Goal: Task Accomplishment & Management: Manage account settings

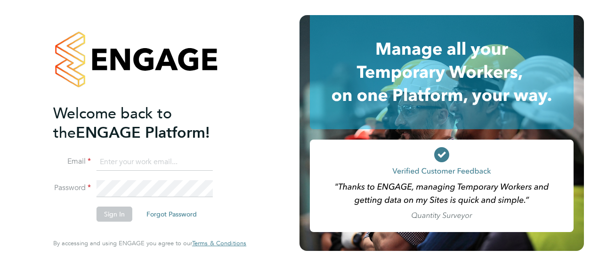
click at [163, 163] on input at bounding box center [155, 161] width 116 height 17
type input "Bradley.george@hays.com"
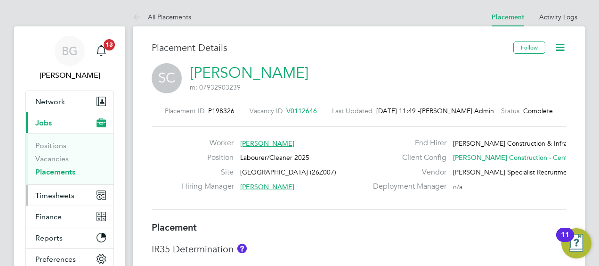
click at [56, 195] on span "Timesheets" at bounding box center [54, 195] width 39 height 9
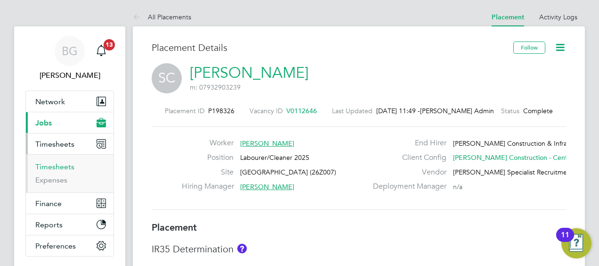
click at [62, 164] on link "Timesheets" at bounding box center [54, 166] width 39 height 9
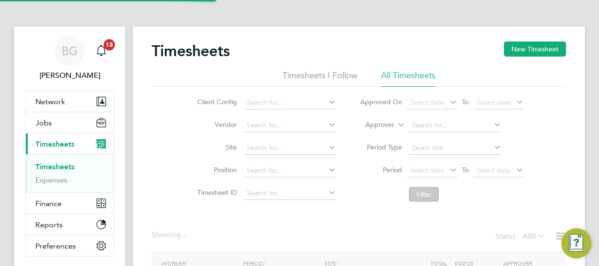
click at [381, 126] on label "Approver" at bounding box center [373, 124] width 42 height 9
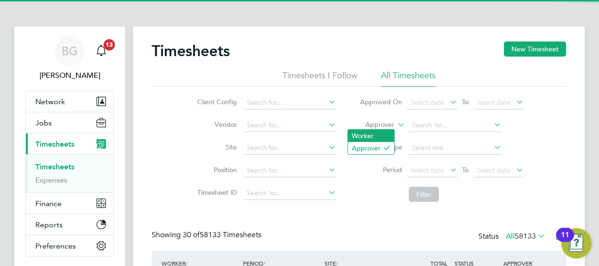
click at [368, 133] on li "Worker" at bounding box center [371, 135] width 46 height 12
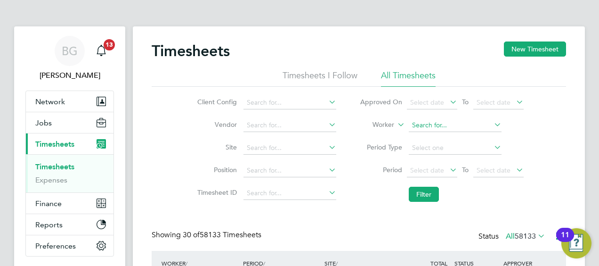
click at [444, 119] on input at bounding box center [455, 125] width 93 height 13
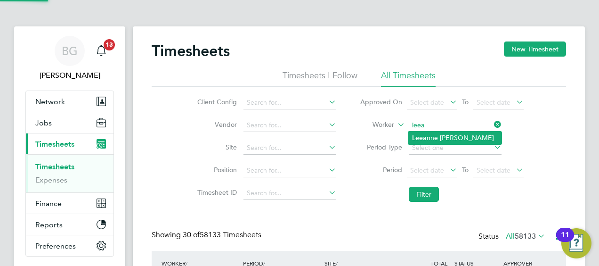
click at [452, 132] on li "[PERSON_NAME] nne [PERSON_NAME]" at bounding box center [454, 137] width 93 height 13
type input "[PERSON_NAME]"
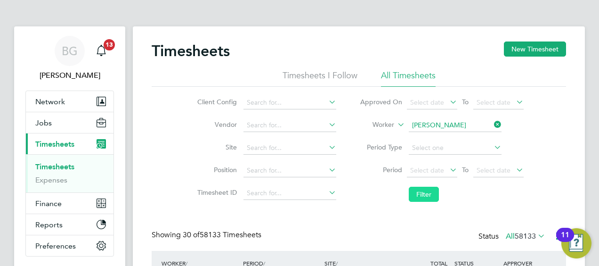
click at [435, 188] on button "Filter" at bounding box center [424, 193] width 30 height 15
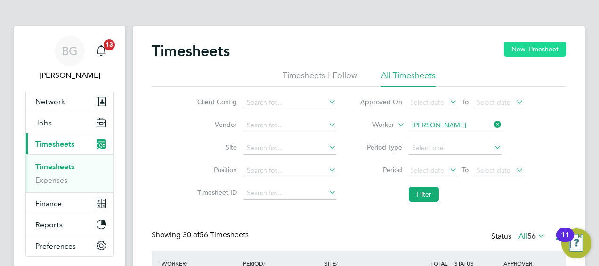
click at [517, 48] on button "New Timesheet" at bounding box center [535, 48] width 62 height 15
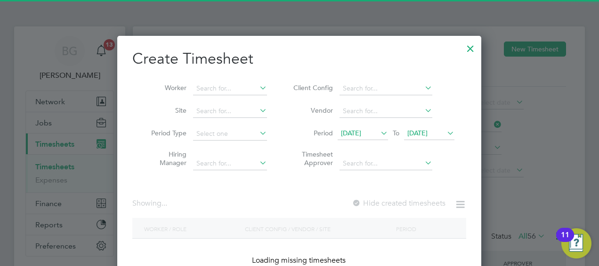
drag, startPoint x: 357, startPoint y: 134, endPoint x: 395, endPoint y: 157, distance: 45.2
click at [358, 134] on span "[DATE]" at bounding box center [351, 133] width 20 height 8
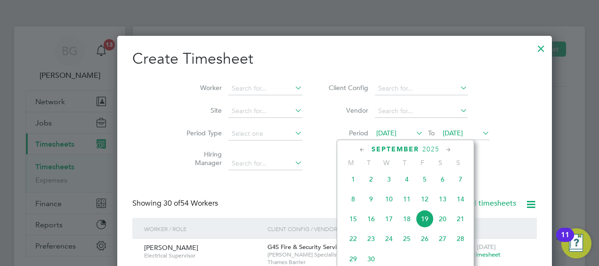
click at [439, 225] on span "20" at bounding box center [443, 219] width 18 height 18
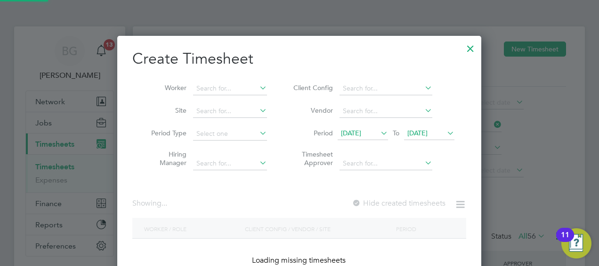
click at [419, 130] on span "[DATE]" at bounding box center [417, 133] width 20 height 8
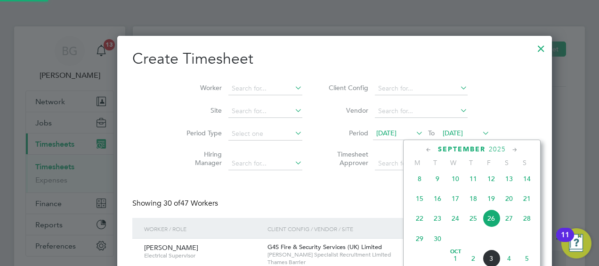
click at [266, 154] on li "Hiring Manager" at bounding box center [241, 160] width 146 height 30
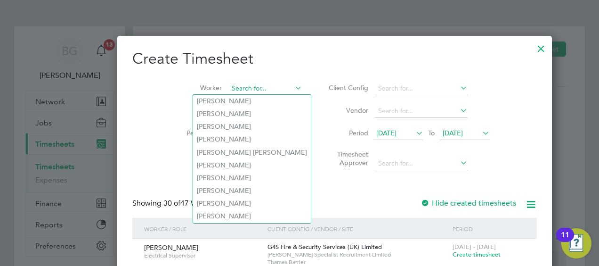
click at [228, 93] on input at bounding box center [265, 88] width 74 height 13
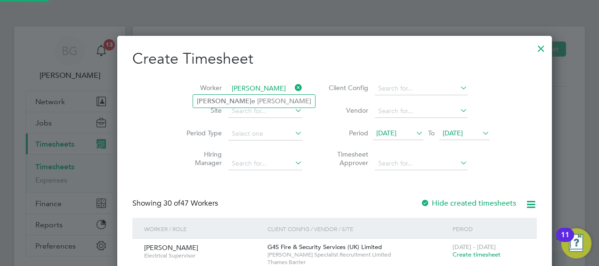
click at [234, 99] on li "[PERSON_NAME]" at bounding box center [254, 101] width 122 height 13
type input "[PERSON_NAME]"
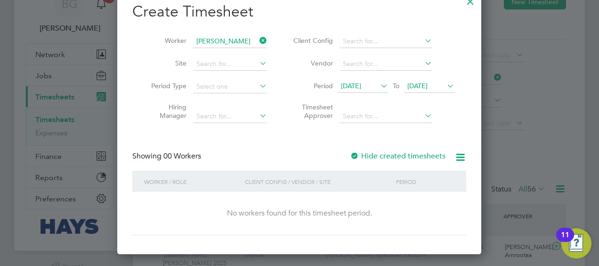
click at [361, 86] on span "[DATE]" at bounding box center [351, 85] width 20 height 8
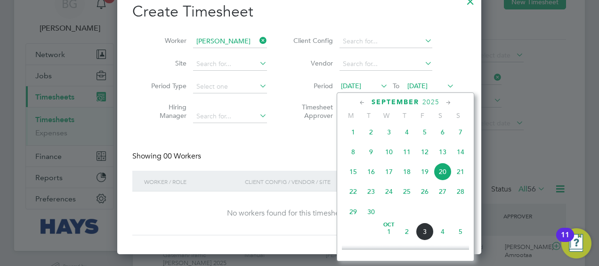
click at [446, 195] on span "27" at bounding box center [443, 191] width 18 height 18
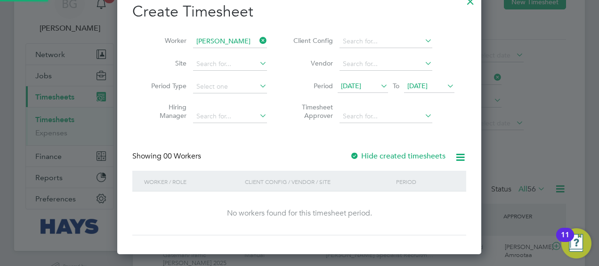
click at [428, 82] on span "[DATE]" at bounding box center [417, 85] width 20 height 8
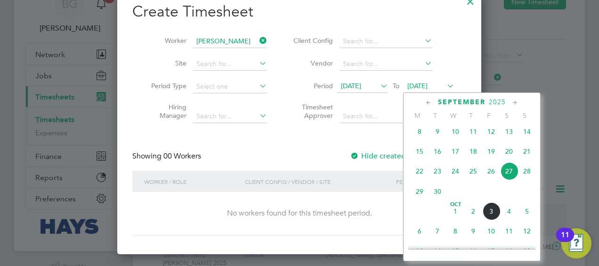
click at [492, 218] on span "3" at bounding box center [491, 211] width 18 height 18
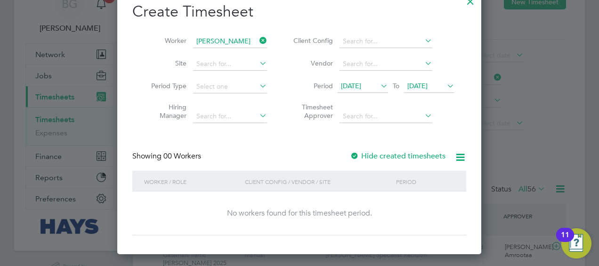
click at [379, 82] on icon at bounding box center [379, 85] width 0 height 13
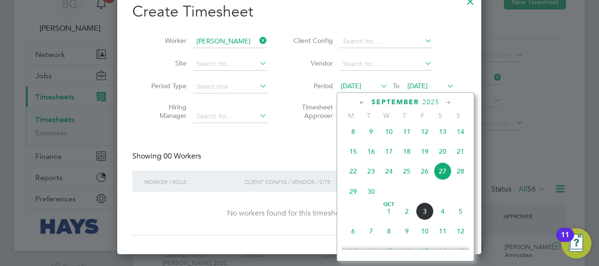
click at [445, 175] on span "27" at bounding box center [443, 171] width 18 height 18
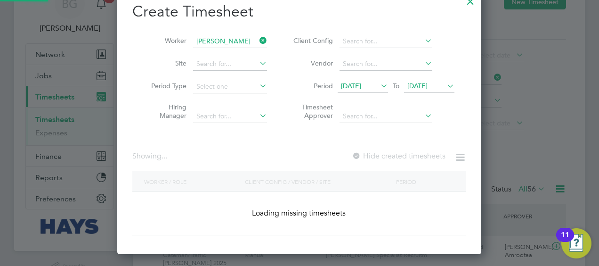
click at [416, 85] on span "[DATE]" at bounding box center [417, 85] width 20 height 8
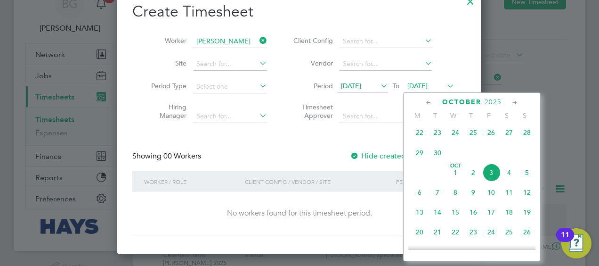
click at [489, 175] on span "3" at bounding box center [491, 172] width 18 height 18
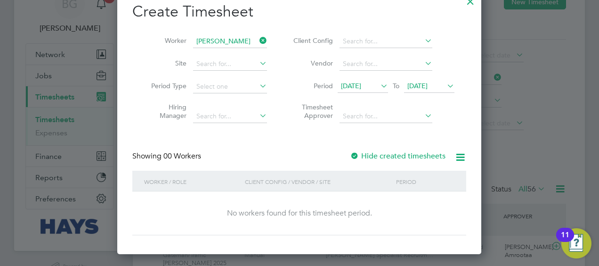
click at [258, 42] on icon at bounding box center [258, 40] width 0 height 13
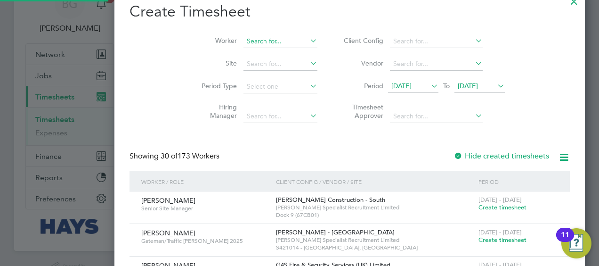
click at [243, 45] on input at bounding box center [280, 41] width 74 height 13
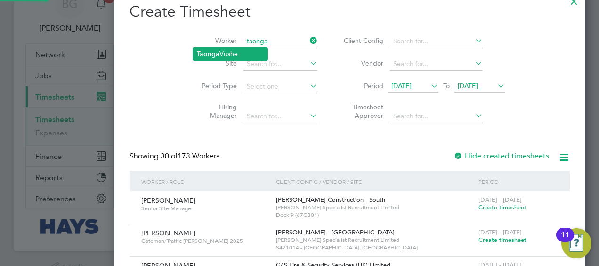
click at [230, 49] on li "Taonga Vushe" at bounding box center [230, 54] width 74 height 13
type input "Taonga Vushe"
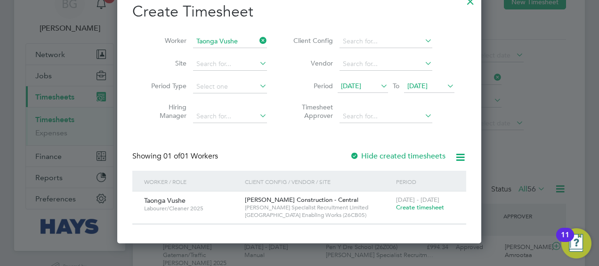
click at [412, 209] on span "Create timesheet" at bounding box center [420, 207] width 48 height 8
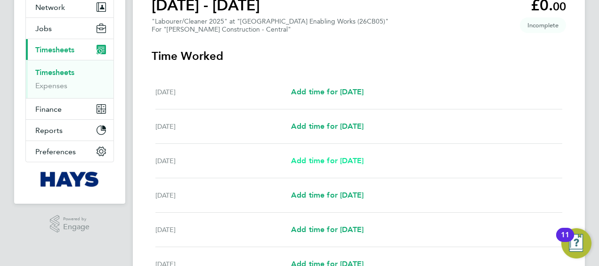
click at [338, 159] on span "Add time for [DATE]" at bounding box center [327, 160] width 73 height 9
select select "30"
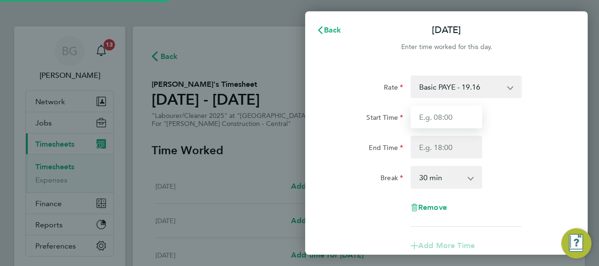
click at [435, 116] on input "Start Time" at bounding box center [447, 116] width 72 height 23
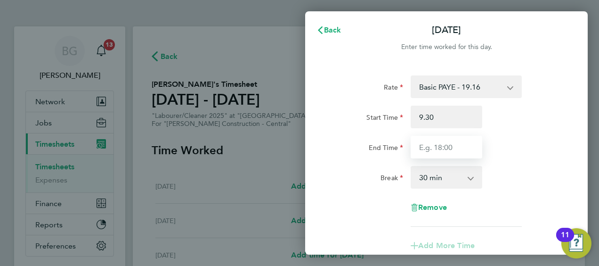
type input "09:30"
type input "13:30"
click at [439, 165] on div "Rate Basic PAYE - 19.16 Weekday OT 45h+ - 27.81 Sat first 4h - 27.81 Sat after …" at bounding box center [446, 150] width 230 height 151
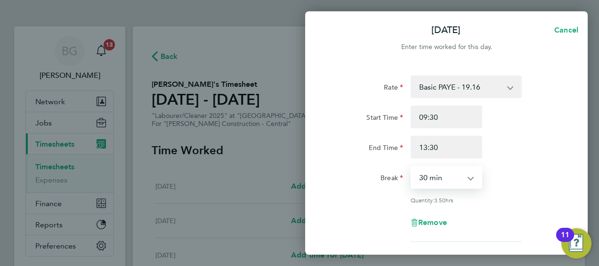
drag, startPoint x: 444, startPoint y: 177, endPoint x: 436, endPoint y: 165, distance: 14.4
click at [444, 177] on select "0 min 15 min 30 min 45 min 60 min 75 min 90 min" at bounding box center [441, 177] width 58 height 21
select select "0"
click at [412, 167] on select "0 min 15 min 30 min 45 min 60 min 75 min 90 min" at bounding box center [441, 177] width 58 height 21
click at [453, 180] on select "0 min 15 min 30 min 45 min 60 min 75 min 90 min" at bounding box center [441, 177] width 58 height 21
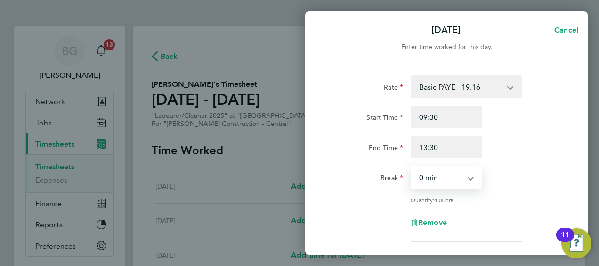
click at [507, 172] on div "Break 0 min 15 min 30 min 45 min 60 min 75 min 90 min" at bounding box center [446, 177] width 237 height 23
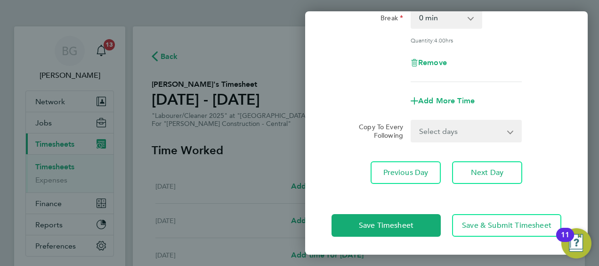
drag, startPoint x: 442, startPoint y: 133, endPoint x: 440, endPoint y: 141, distance: 8.6
click at [442, 133] on select "Select days Day [DATE] [DATE] [DATE] [DATE]" at bounding box center [461, 131] width 99 height 21
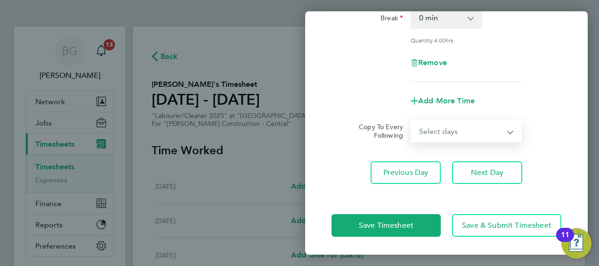
select select "DAY"
click at [412, 121] on select "Select days Day [DATE] [DATE] [DATE] [DATE]" at bounding box center [461, 131] width 99 height 21
select select "[DATE]"
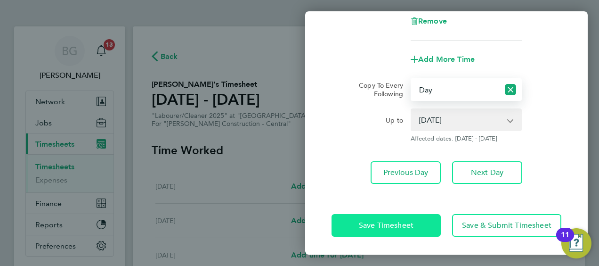
click at [367, 227] on span "Save Timesheet" at bounding box center [386, 224] width 55 height 9
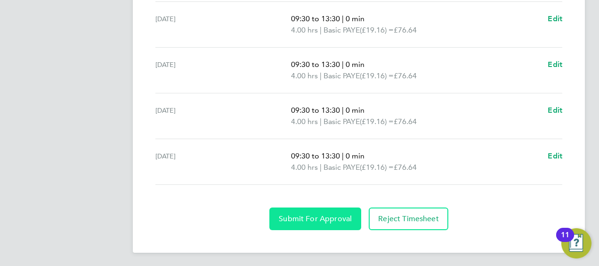
drag, startPoint x: 323, startPoint y: 218, endPoint x: 358, endPoint y: 229, distance: 36.3
click at [323, 218] on span "Submit For Approval" at bounding box center [315, 218] width 73 height 9
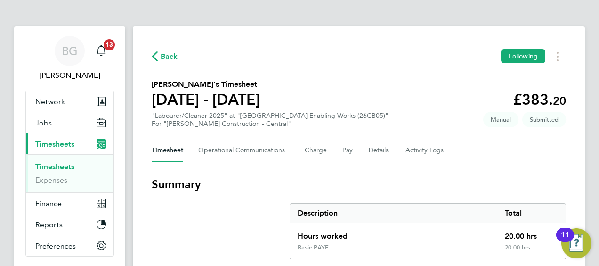
click at [161, 53] on span "Back" at bounding box center [169, 56] width 17 height 11
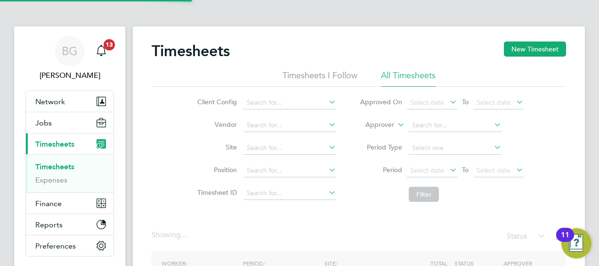
click at [380, 123] on label "Approver" at bounding box center [373, 124] width 42 height 9
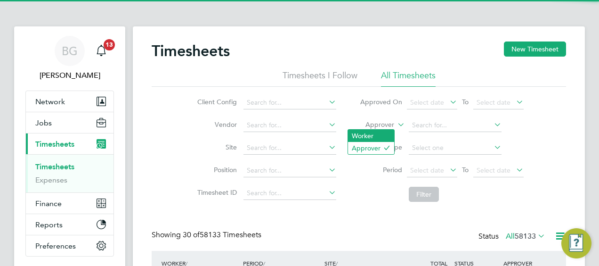
click at [380, 134] on li "Worker" at bounding box center [371, 135] width 46 height 12
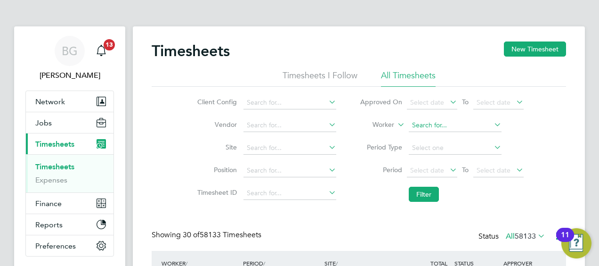
click at [425, 121] on input at bounding box center [455, 125] width 93 height 13
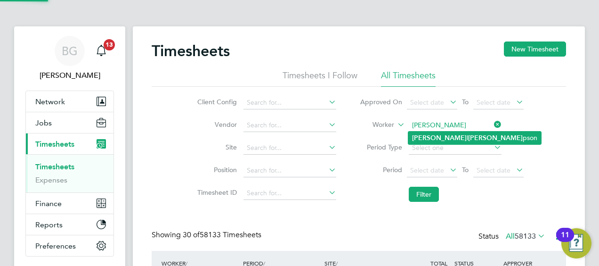
click at [458, 138] on li "[PERSON_NAME] pson" at bounding box center [474, 137] width 133 height 13
type input "[PERSON_NAME]"
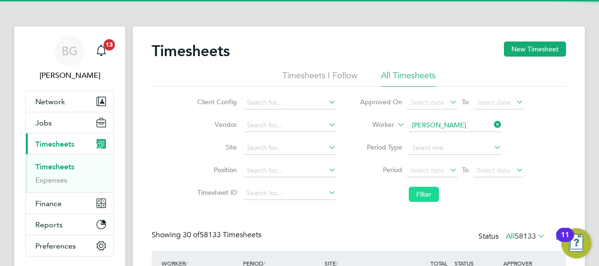
click at [429, 191] on button "Filter" at bounding box center [424, 193] width 30 height 15
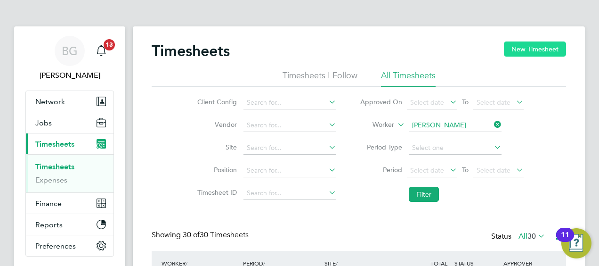
click at [535, 49] on button "New Timesheet" at bounding box center [535, 48] width 62 height 15
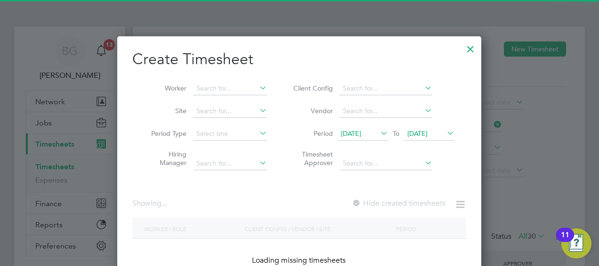
click at [360, 129] on span "[DATE]" at bounding box center [351, 133] width 20 height 8
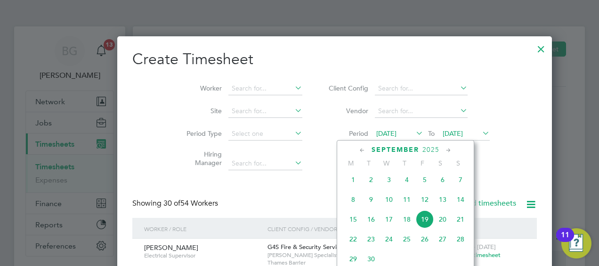
click at [443, 244] on span "27" at bounding box center [443, 239] width 18 height 18
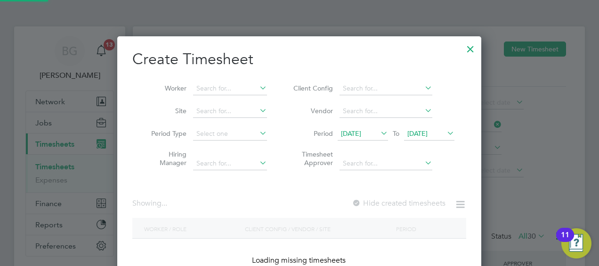
drag, startPoint x: 422, startPoint y: 136, endPoint x: 424, endPoint y: 141, distance: 6.1
click at [422, 135] on span "[DATE]" at bounding box center [417, 133] width 20 height 8
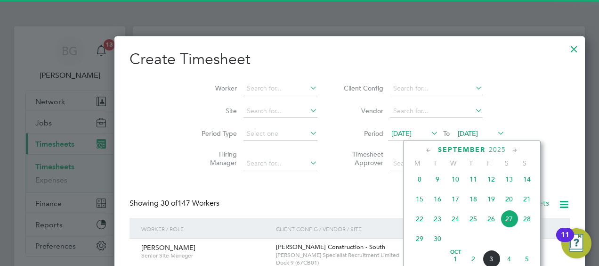
click at [492, 259] on span "3" at bounding box center [491, 259] width 18 height 18
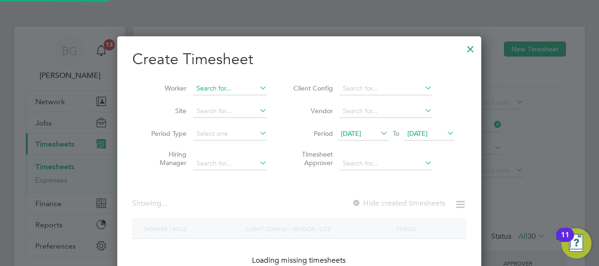
click at [224, 85] on input at bounding box center [230, 88] width 74 height 13
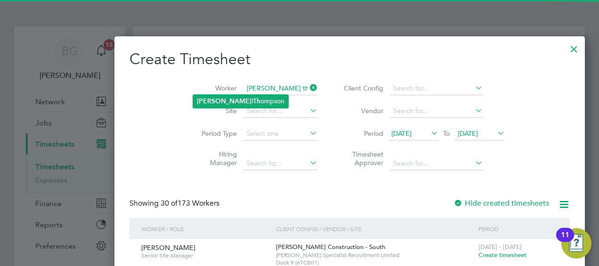
click at [253, 97] on b "Th" at bounding box center [257, 101] width 8 height 8
type input "[PERSON_NAME]"
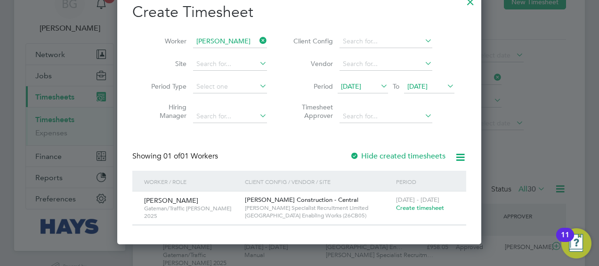
click at [417, 202] on span "[DATE] - [DATE]" at bounding box center [417, 199] width 43 height 8
click at [417, 210] on span "Create timesheet" at bounding box center [420, 207] width 48 height 8
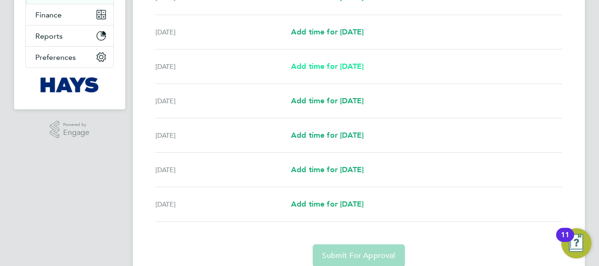
click at [329, 64] on span "Add time for [DATE]" at bounding box center [327, 66] width 73 height 9
select select "30"
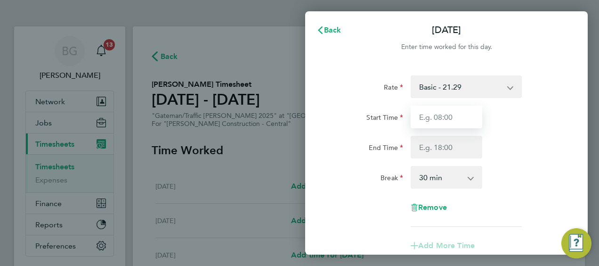
click at [430, 120] on input "Start Time" at bounding box center [447, 116] width 72 height 23
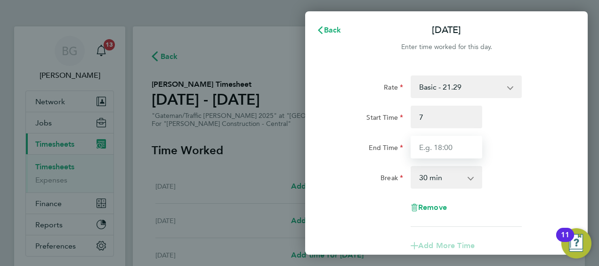
type input "07:00"
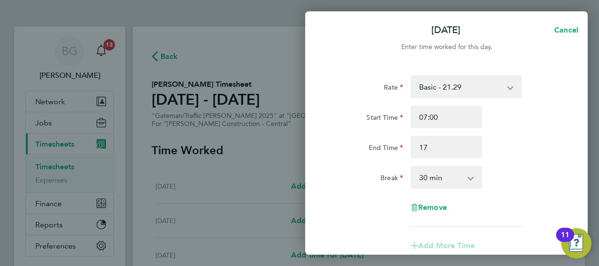
type input "17:00"
click at [517, 169] on div "Break 0 min 15 min 30 min 45 min 60 min 75 min 90 min" at bounding box center [446, 177] width 237 height 23
click at [470, 179] on app-icon-cross-button at bounding box center [475, 177] width 11 height 21
click at [452, 172] on select "0 min 15 min 30 min 45 min 60 min 75 min 90 min" at bounding box center [441, 177] width 58 height 21
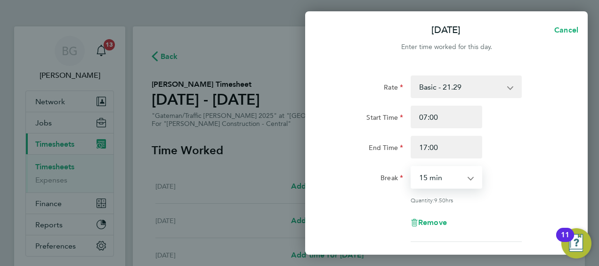
click at [412, 167] on select "0 min 15 min 30 min 45 min 60 min 75 min 90 min" at bounding box center [441, 177] width 58 height 21
click at [457, 186] on select "0 min 15 min 30 min 45 min 60 min 75 min 90 min" at bounding box center [441, 177] width 58 height 21
select select "0"
click at [412, 167] on select "0 min 15 min 30 min 45 min 60 min 75 min 90 min" at bounding box center [441, 177] width 58 height 21
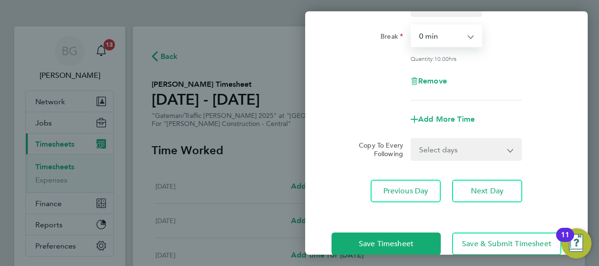
click at [460, 153] on select "Select days Day [DATE] [DATE] [DATE] [DATE]" at bounding box center [461, 149] width 99 height 21
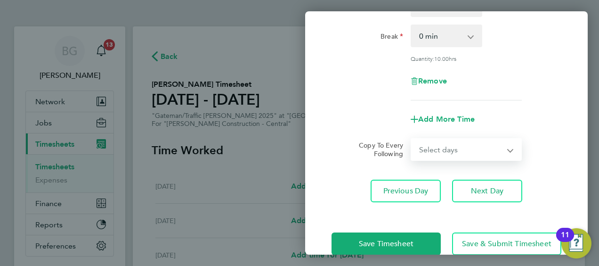
click at [454, 151] on select "Select days Day [DATE] [DATE] [DATE] [DATE]" at bounding box center [461, 149] width 99 height 21
select select "DAY"
click at [412, 139] on select "Select days Day [DATE] [DATE] [DATE] [DATE]" at bounding box center [461, 149] width 99 height 21
select select "[DATE]"
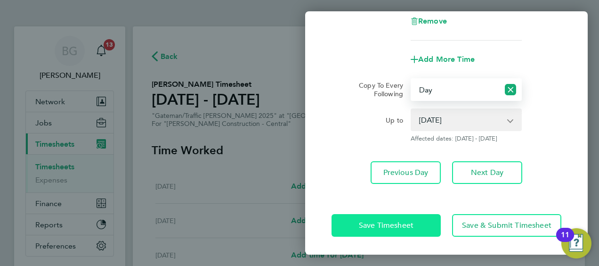
click at [374, 222] on span "Save Timesheet" at bounding box center [386, 224] width 55 height 9
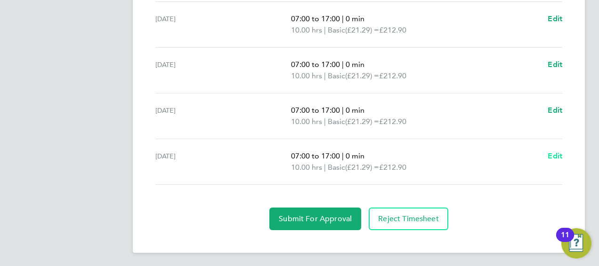
click at [559, 154] on span "Edit" at bounding box center [555, 155] width 15 height 9
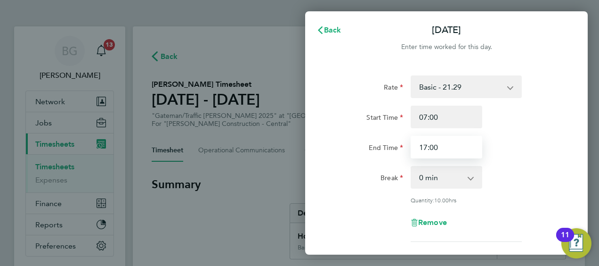
click at [448, 147] on input "17:00" at bounding box center [447, 147] width 72 height 23
click at [340, 34] on button "Back" at bounding box center [329, 30] width 44 height 19
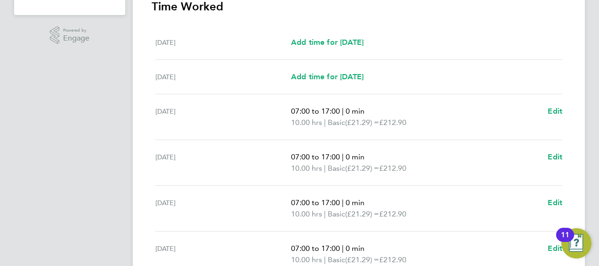
scroll to position [420, 0]
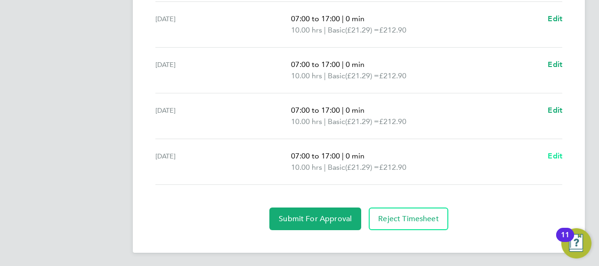
click at [550, 153] on span "Edit" at bounding box center [555, 155] width 15 height 9
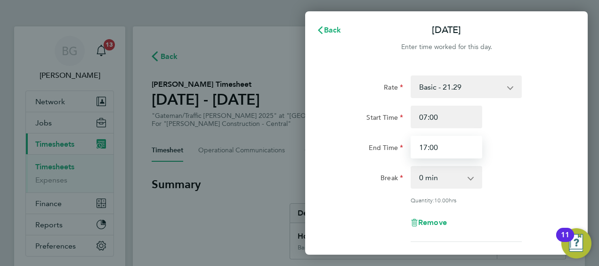
click at [467, 144] on input "17:00" at bounding box center [447, 147] width 72 height 23
type input "13:00"
click at [508, 157] on div "End Time 13:00" at bounding box center [446, 147] width 237 height 23
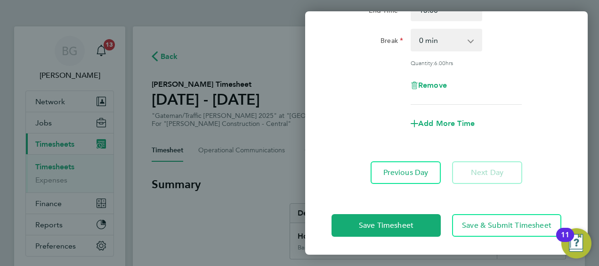
click at [450, 127] on div "Add More Time" at bounding box center [446, 123] width 79 height 23
click at [451, 117] on div "Add More Time" at bounding box center [446, 123] width 79 height 23
click at [451, 126] on span "Add More Time" at bounding box center [446, 123] width 56 height 9
select select "null"
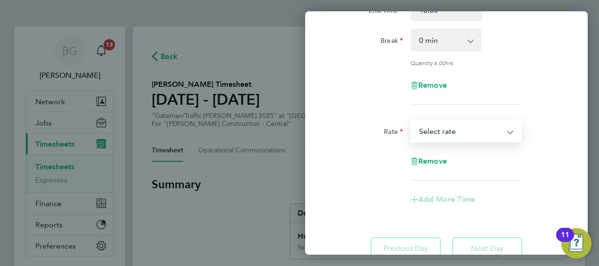
click at [457, 130] on select "Basic - 21.29 Weekday OT 45h+ - 31.01 Sat first 4h - 31.01 Sat after 4h - 40.48…" at bounding box center [461, 131] width 98 height 21
select select "30"
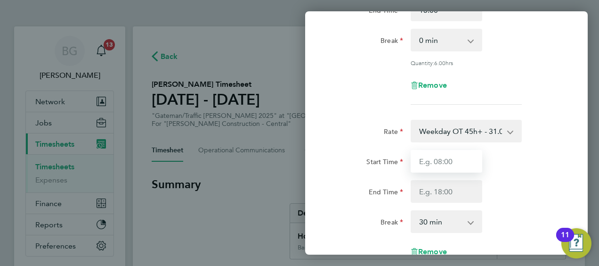
click at [468, 161] on input "Start Time" at bounding box center [447, 161] width 72 height 23
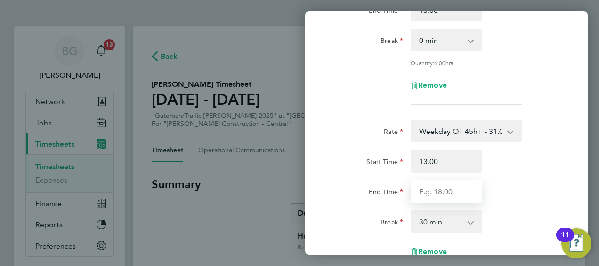
type input "13:00"
click at [471, 186] on input "End Time" at bounding box center [447, 191] width 72 height 23
type input "16:00"
click at [509, 190] on div "End Time 16:00" at bounding box center [446, 191] width 237 height 23
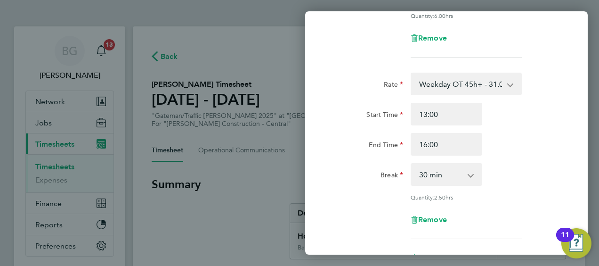
click at [464, 178] on select "0 min 15 min 30 min 45 min 60 min 75 min 90 min" at bounding box center [441, 174] width 58 height 21
drag, startPoint x: 444, startPoint y: 171, endPoint x: 444, endPoint y: 161, distance: 10.4
click at [444, 171] on select "0 min 15 min 30 min 45 min 60 min 75 min 90 min" at bounding box center [441, 174] width 58 height 21
select select "0"
click at [412, 164] on select "0 min 15 min 30 min 45 min 60 min 75 min 90 min" at bounding box center [441, 174] width 58 height 21
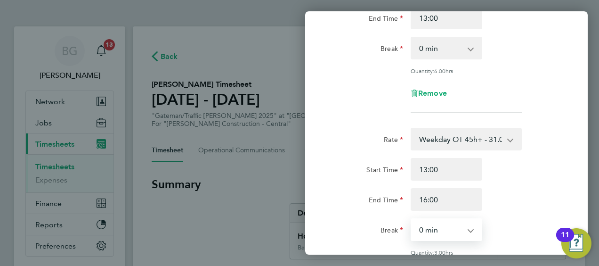
scroll to position [82, 0]
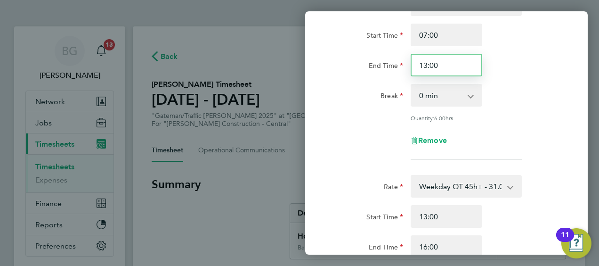
click at [463, 65] on input "13:00" at bounding box center [447, 65] width 72 height 23
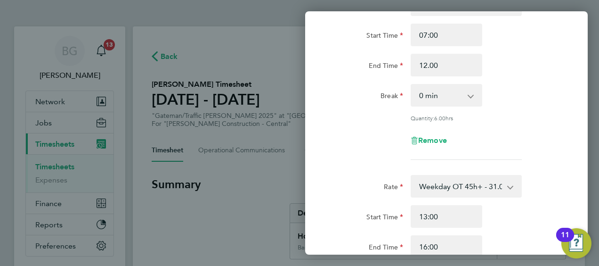
type input "12:00"
click at [490, 90] on div "Break 0 min 15 min 30 min 45 min 60 min 75 min 90 min" at bounding box center [446, 95] width 237 height 23
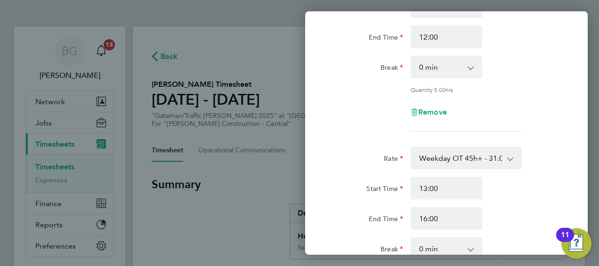
scroll to position [129, 0]
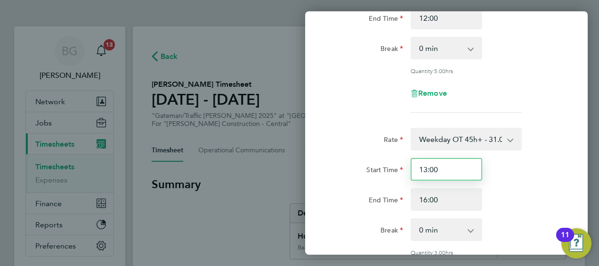
click at [463, 173] on input "13:00" at bounding box center [447, 169] width 72 height 23
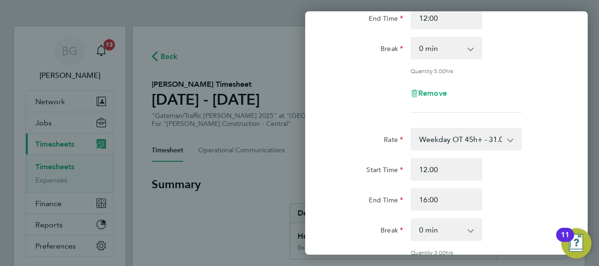
type input "12:00"
click at [499, 168] on div "Start Time 12:00" at bounding box center [446, 169] width 237 height 23
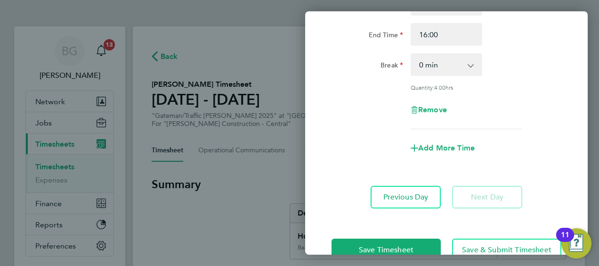
scroll to position [317, 0]
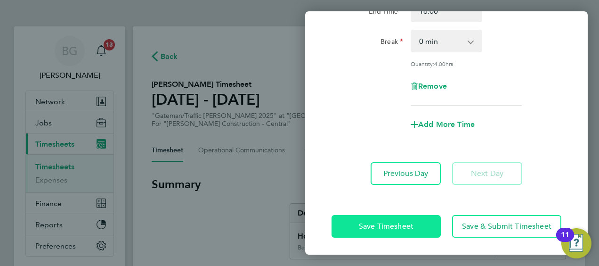
click at [356, 215] on button "Save Timesheet" at bounding box center [385, 226] width 109 height 23
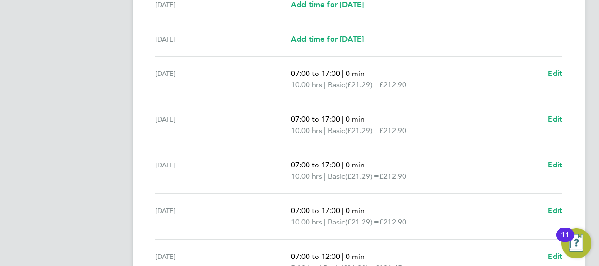
scroll to position [460, 0]
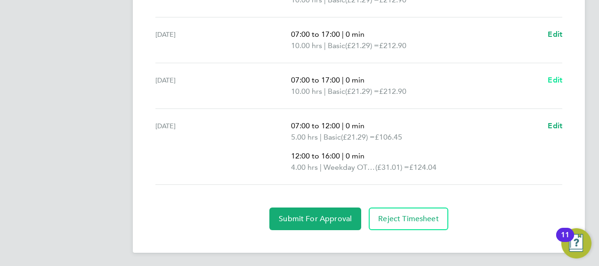
click at [557, 74] on link "Edit" at bounding box center [555, 79] width 15 height 11
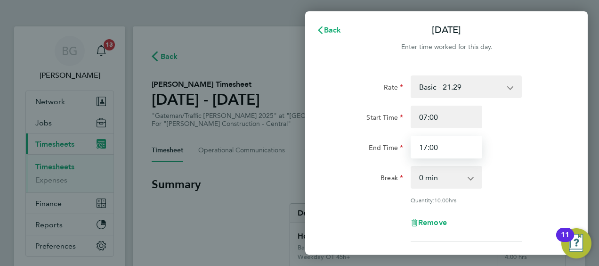
click at [452, 152] on input "17:00" at bounding box center [447, 147] width 72 height 23
type input "18:00"
click at [522, 140] on div "End Time 18:00" at bounding box center [446, 147] width 237 height 23
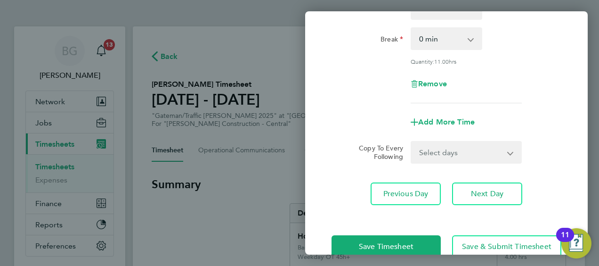
scroll to position [160, 0]
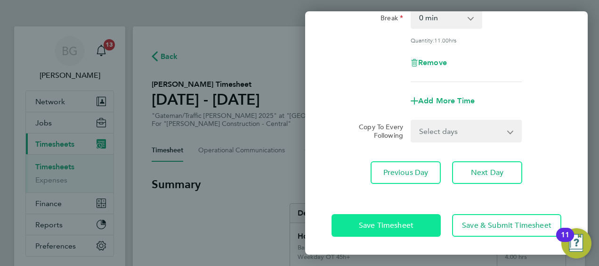
click at [389, 216] on button "Save Timesheet" at bounding box center [385, 225] width 109 height 23
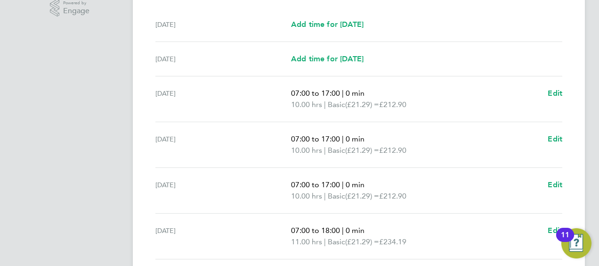
scroll to position [460, 0]
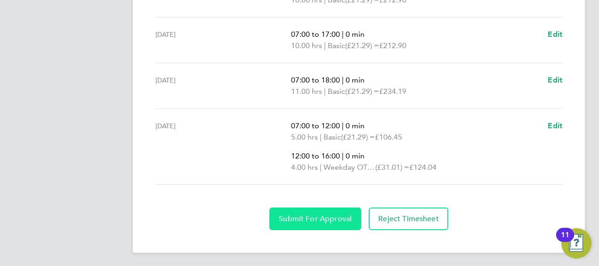
click at [320, 216] on span "Submit For Approval" at bounding box center [315, 218] width 73 height 9
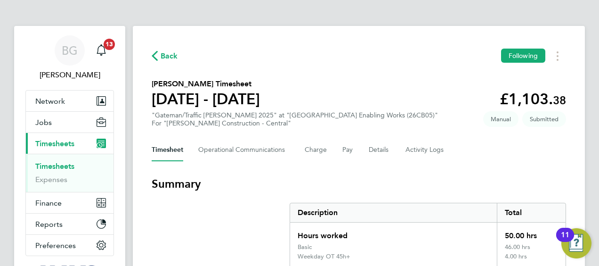
scroll to position [0, 0]
click at [168, 51] on span "Back" at bounding box center [169, 56] width 17 height 11
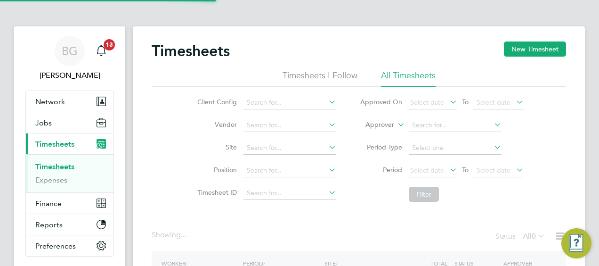
click at [389, 125] on label "Approver" at bounding box center [373, 124] width 42 height 9
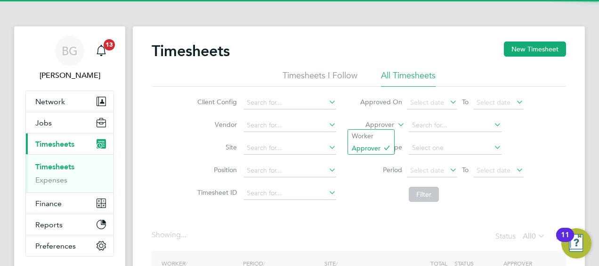
click at [379, 132] on li "Worker" at bounding box center [371, 135] width 46 height 12
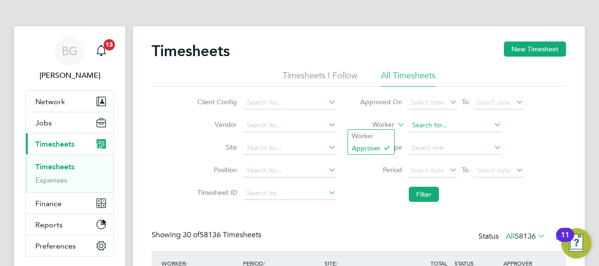
click at [425, 123] on input at bounding box center [455, 125] width 93 height 13
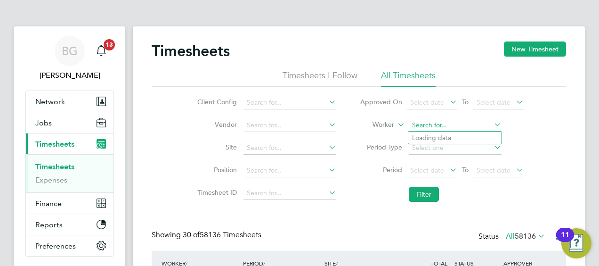
scroll to position [24, 81]
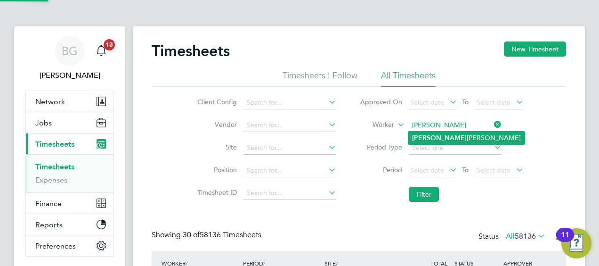
click at [450, 137] on li "[PERSON_NAME]" at bounding box center [466, 137] width 116 height 13
type input "[PERSON_NAME]"
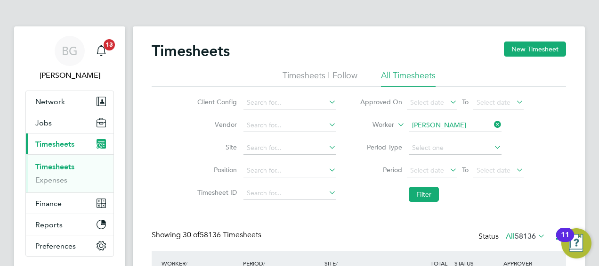
click at [421, 204] on li "Filter" at bounding box center [441, 194] width 187 height 24
click at [417, 183] on li "Filter" at bounding box center [441, 194] width 187 height 24
click at [418, 192] on button "Filter" at bounding box center [424, 193] width 30 height 15
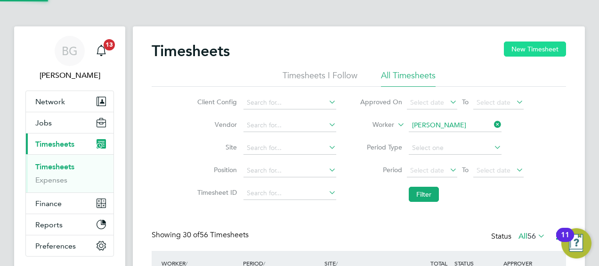
click at [543, 49] on button "New Timesheet" at bounding box center [535, 48] width 62 height 15
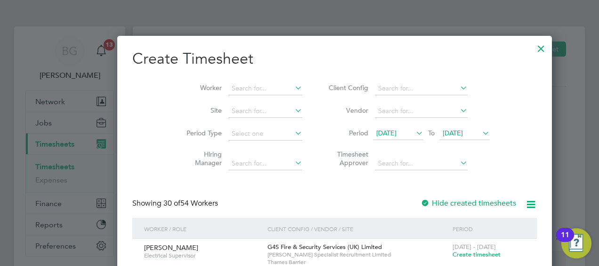
click at [376, 130] on span "[DATE]" at bounding box center [386, 133] width 20 height 8
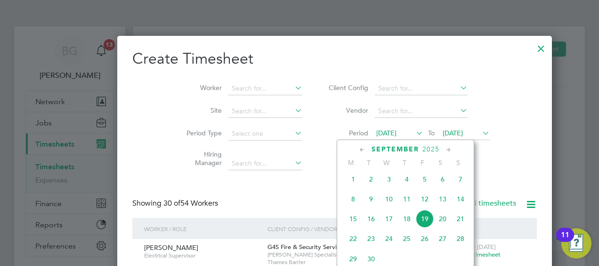
click at [441, 245] on span "27" at bounding box center [443, 238] width 18 height 18
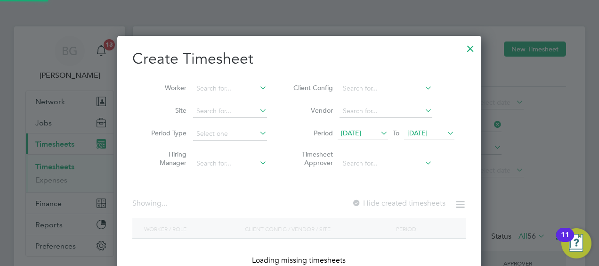
click at [412, 129] on span "[DATE]" at bounding box center [417, 133] width 20 height 8
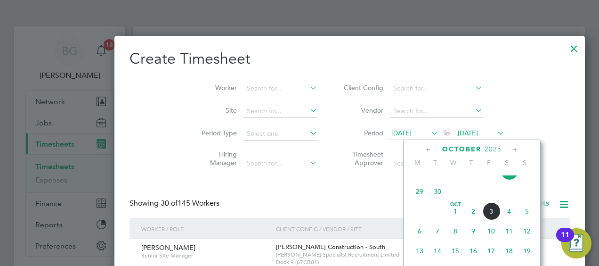
click at [492, 217] on span "3" at bounding box center [491, 211] width 18 height 18
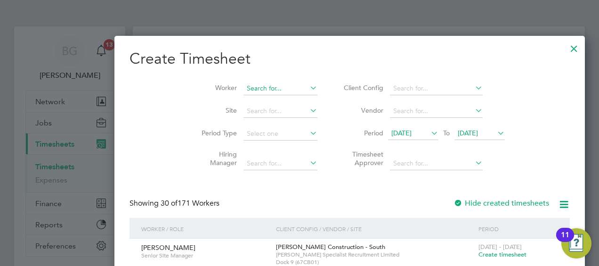
click at [243, 89] on input at bounding box center [280, 88] width 74 height 13
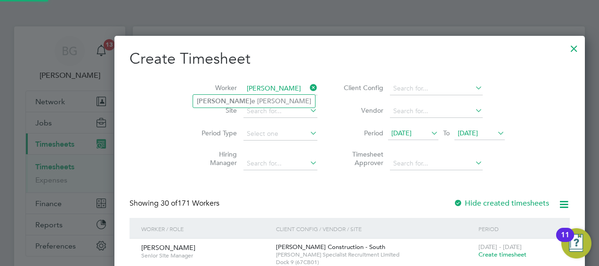
click at [241, 97] on li "[PERSON_NAME]" at bounding box center [254, 101] width 122 height 13
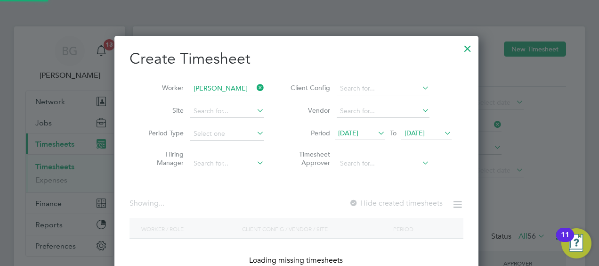
type input "[PERSON_NAME]"
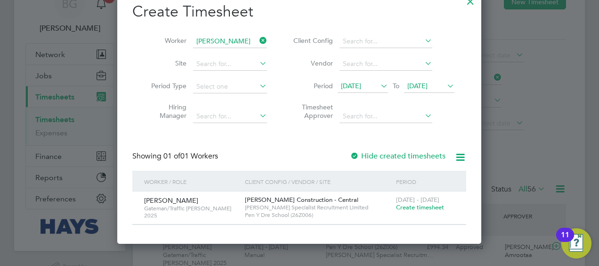
click at [405, 207] on span "Create timesheet" at bounding box center [420, 207] width 48 height 8
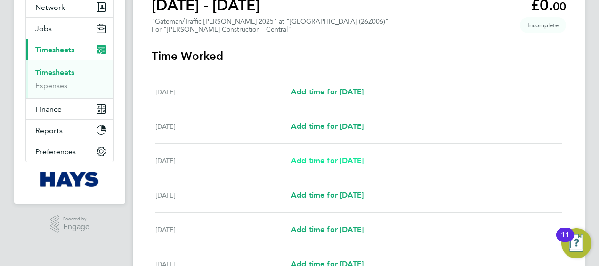
click at [358, 156] on span "Add time for [DATE]" at bounding box center [327, 160] width 73 height 9
select select "30"
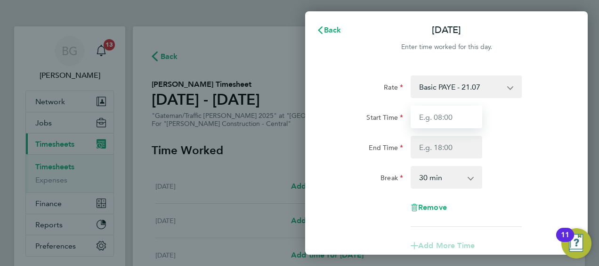
click at [462, 121] on input "Start Time" at bounding box center [447, 116] width 72 height 23
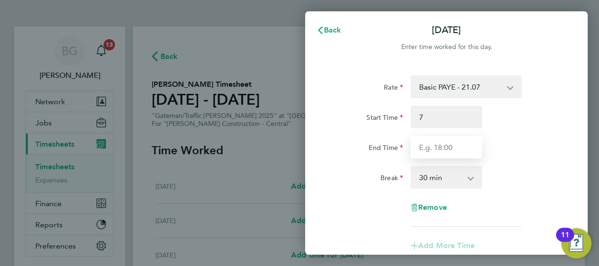
type input "07:00"
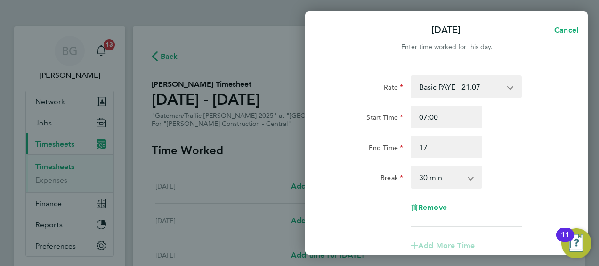
type input "17:00"
click at [541, 139] on div "End Time 17:00" at bounding box center [446, 147] width 237 height 23
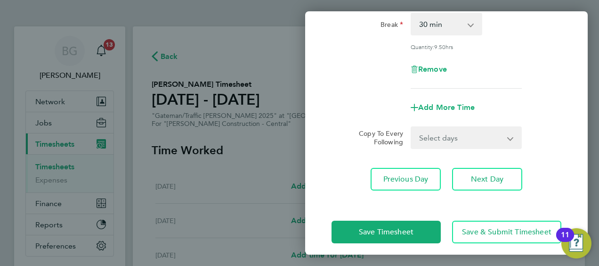
scroll to position [160, 0]
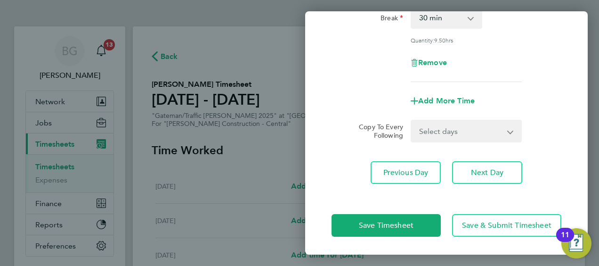
drag, startPoint x: 453, startPoint y: 127, endPoint x: 448, endPoint y: 140, distance: 14.2
click at [453, 127] on select "Select days Day [DATE] [DATE] [DATE] [DATE]" at bounding box center [461, 131] width 99 height 21
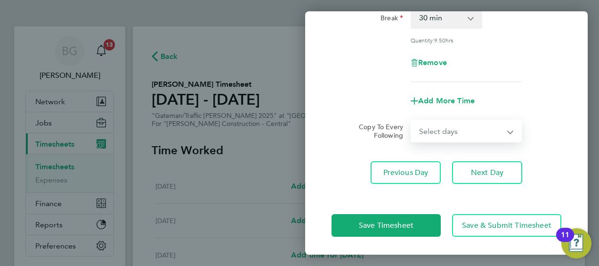
select select "DAY"
click at [412, 121] on select "Select days Day [DATE] [DATE] [DATE] [DATE]" at bounding box center [461, 131] width 99 height 21
select select "[DATE]"
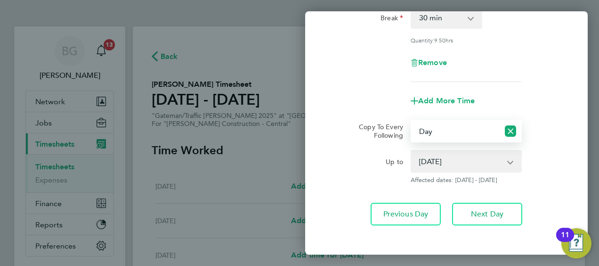
scroll to position [201, 0]
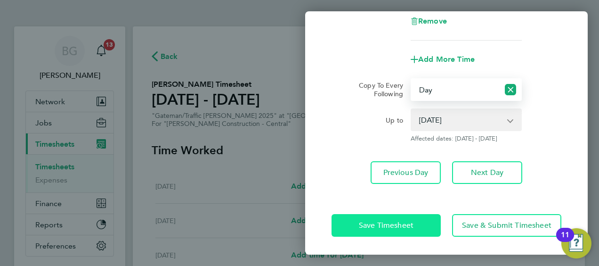
click at [373, 223] on span "Save Timesheet" at bounding box center [386, 224] width 55 height 9
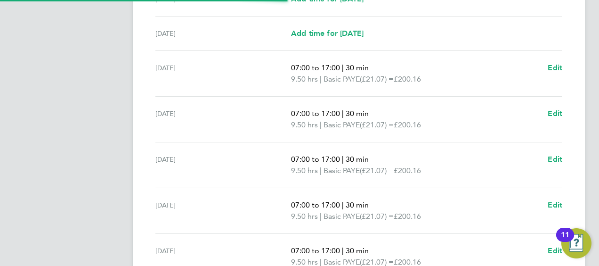
scroll to position [420, 0]
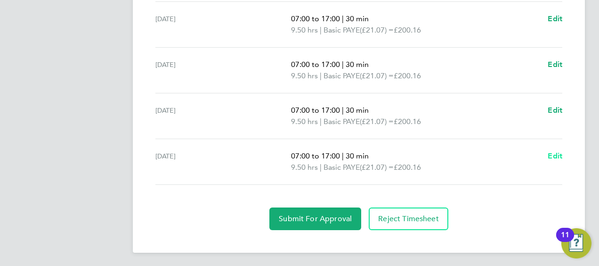
click at [550, 156] on span "Edit" at bounding box center [555, 155] width 15 height 9
select select "30"
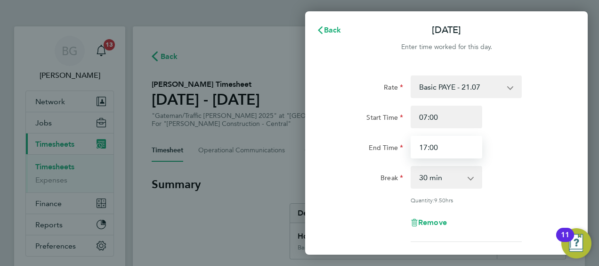
click at [449, 148] on input "17:00" at bounding box center [447, 147] width 72 height 23
type input "16:00"
click at [555, 131] on div "Start Time 07:00 End Time 16:00" at bounding box center [446, 131] width 237 height 53
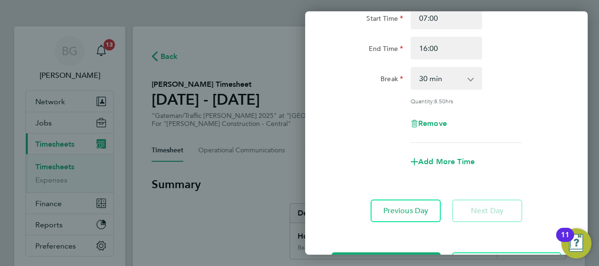
scroll to position [137, 0]
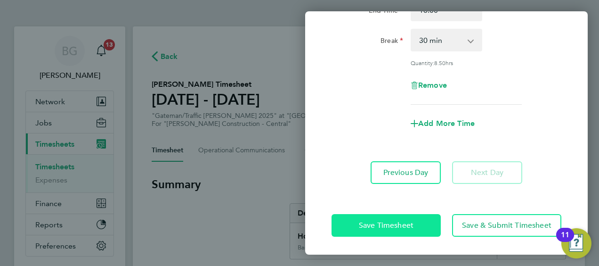
click at [406, 222] on span "Save Timesheet" at bounding box center [386, 224] width 55 height 9
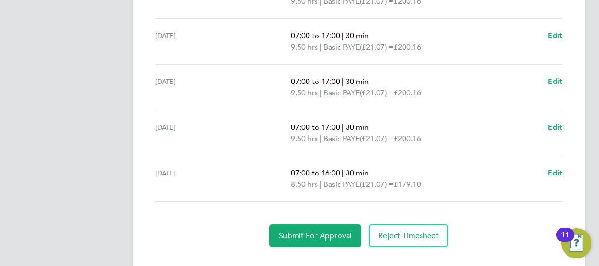
scroll to position [420, 0]
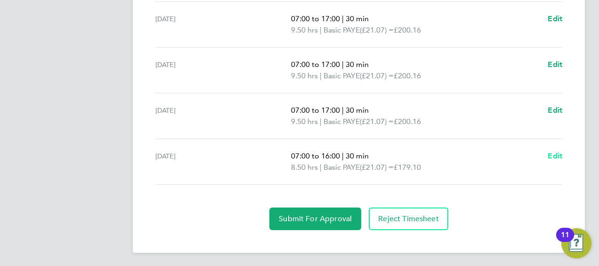
click at [549, 153] on span "Edit" at bounding box center [555, 155] width 15 height 9
select select "30"
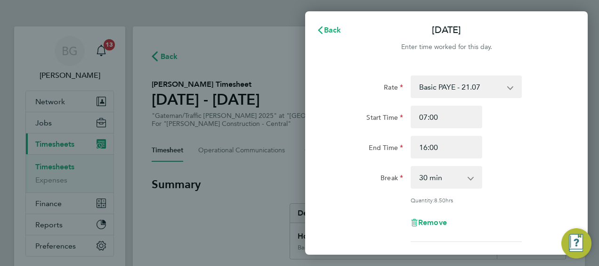
click at [460, 169] on select "0 min 15 min 30 min 45 min 60 min 75 min 90 min" at bounding box center [441, 177] width 58 height 21
click at [528, 164] on div "Rate Basic PAYE - 21.07 Weekday OT 45h+ - 30.79 Sat first 4h - 30.79 Sat after …" at bounding box center [446, 158] width 230 height 166
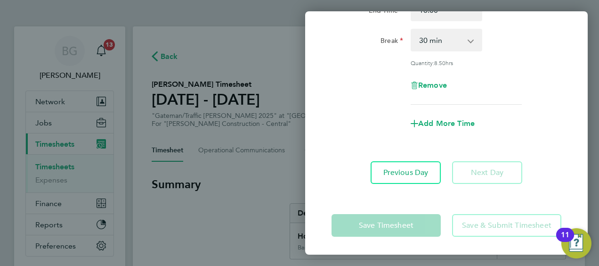
click at [344, 112] on div "Add More Time" at bounding box center [446, 123] width 237 height 23
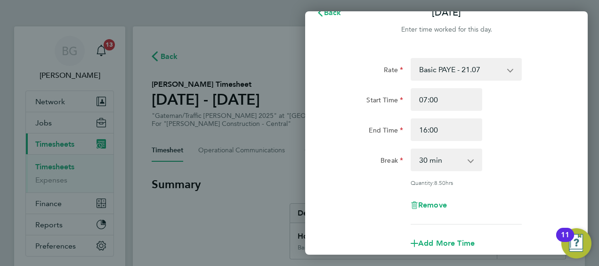
scroll to position [0, 0]
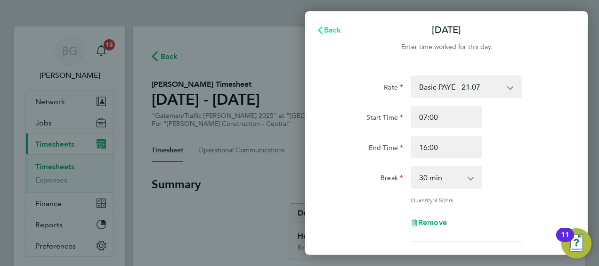
click at [330, 35] on button "Back" at bounding box center [329, 30] width 44 height 19
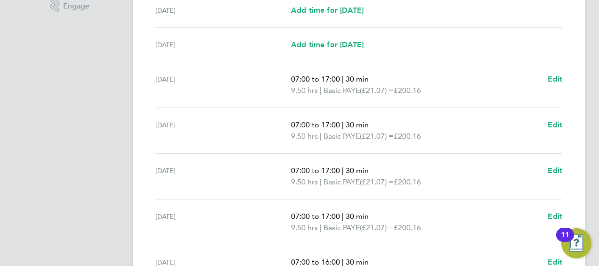
scroll to position [420, 0]
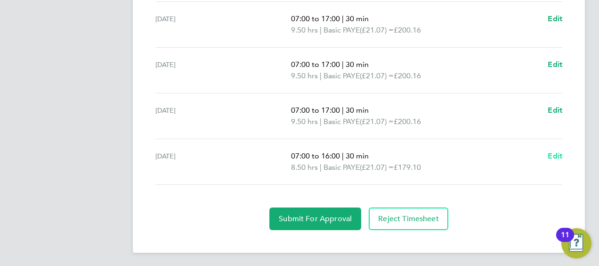
click at [560, 154] on span "Edit" at bounding box center [555, 155] width 15 height 9
select select "30"
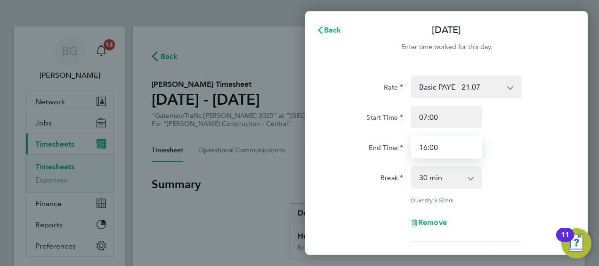
click at [449, 149] on input "16:00" at bounding box center [447, 147] width 72 height 23
type input "15:00"
click at [535, 160] on div "Rate Basic PAYE - 21.07 Weekday OT 45h+ - 30.79 Sat first 4h - 30.79 Sat after …" at bounding box center [446, 158] width 230 height 166
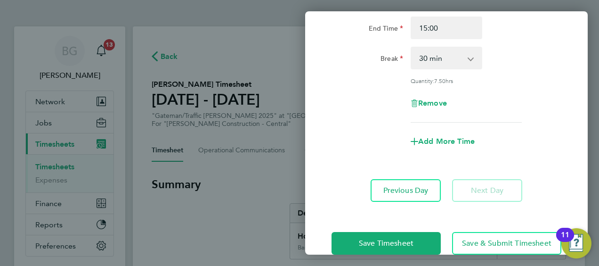
scroll to position [137, 0]
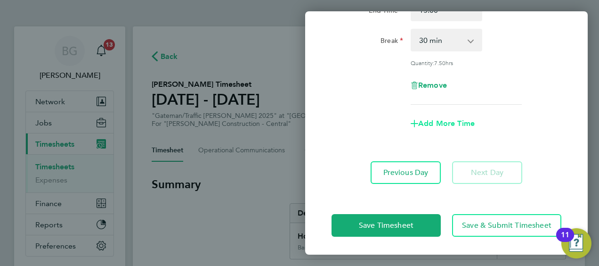
click at [431, 120] on span "Add More Time" at bounding box center [446, 123] width 56 height 9
select select "null"
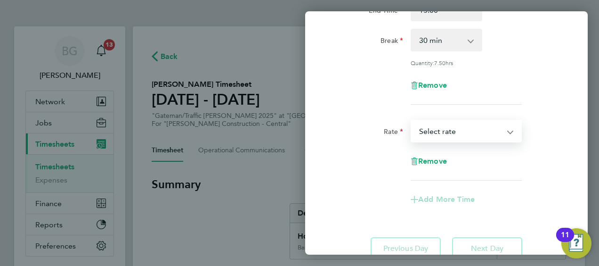
click at [447, 132] on select "Basic PAYE - 21.07 Weekday OT 45h+ - 30.79 Sat first 4h - 30.79 Sat after 4h - …" at bounding box center [461, 131] width 98 height 21
select select "30"
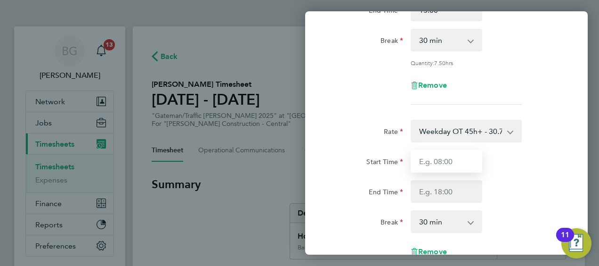
click at [441, 169] on input "Start Time" at bounding box center [447, 161] width 72 height 23
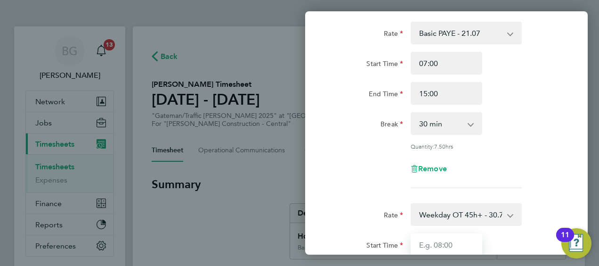
scroll to position [0, 0]
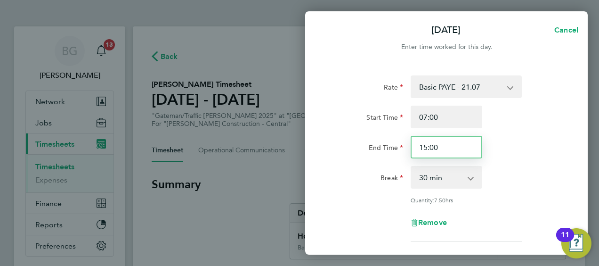
click at [453, 147] on input "15:00" at bounding box center [447, 147] width 72 height 23
type input "14:00"
click at [486, 141] on div "End Time 14:00" at bounding box center [446, 147] width 237 height 23
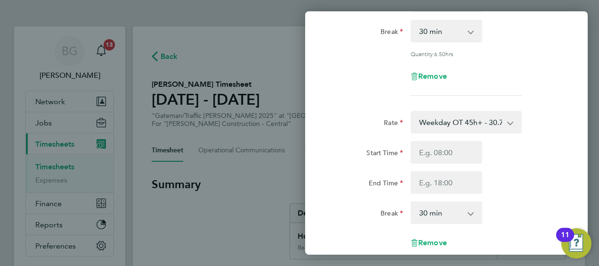
scroll to position [235, 0]
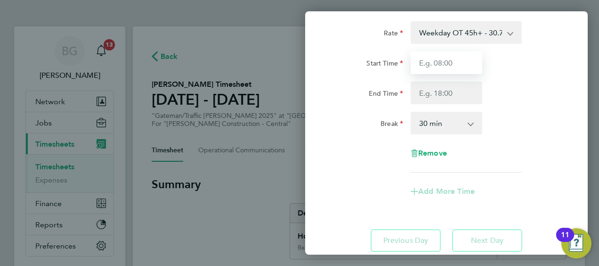
click at [442, 69] on input "Start Time" at bounding box center [447, 62] width 72 height 23
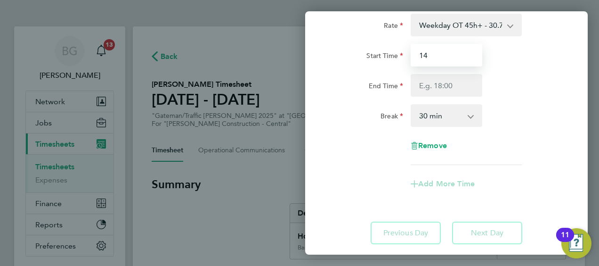
scroll to position [209, 0]
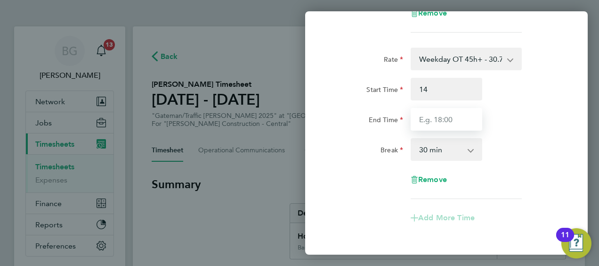
type input "14:00"
click at [460, 125] on input "End Time" at bounding box center [447, 119] width 72 height 23
type input "16:00"
click at [527, 144] on div "Break 0 min 15 min 30 min 45 min 60 min 75 min 90 min" at bounding box center [446, 149] width 237 height 23
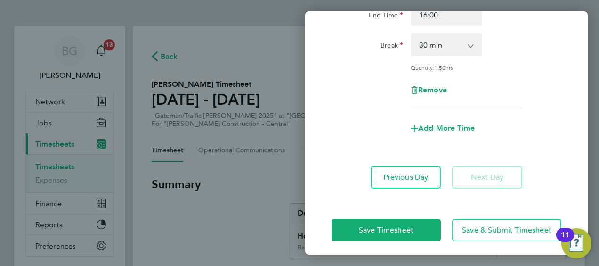
scroll to position [317, 0]
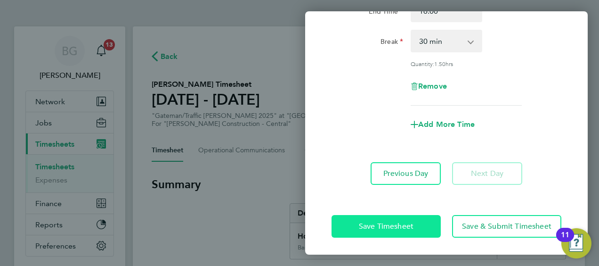
click at [412, 221] on span "Save Timesheet" at bounding box center [386, 225] width 55 height 9
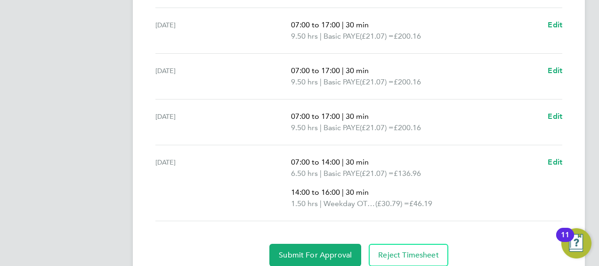
scroll to position [460, 0]
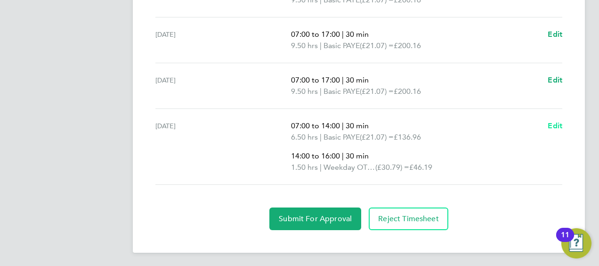
click at [549, 129] on link "Edit" at bounding box center [555, 125] width 15 height 11
select select "30"
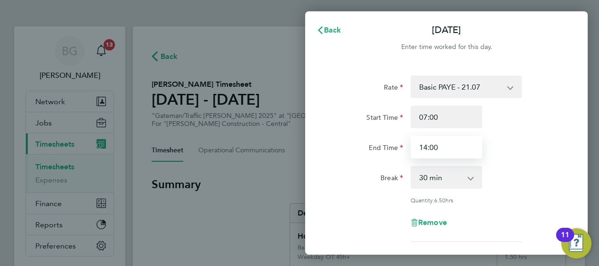
click at [462, 143] on input "14:00" at bounding box center [447, 147] width 72 height 23
type input "16:00"
click at [522, 145] on div "Start Time 07:00 End Time 16:00" at bounding box center [446, 131] width 237 height 53
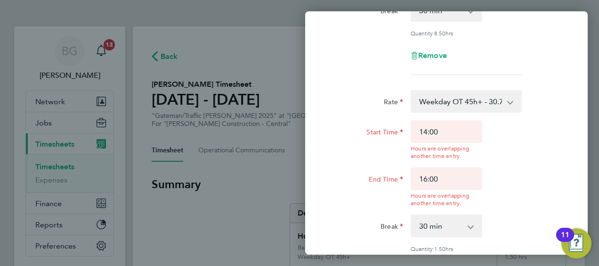
scroll to position [188, 0]
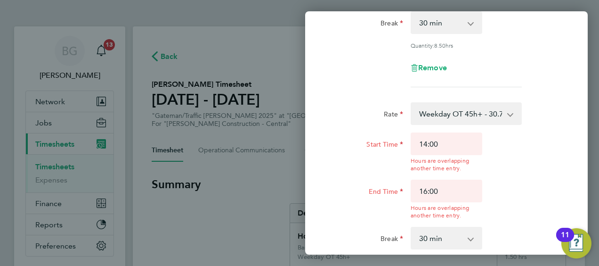
click at [456, 117] on select "Weekday OT 45h+ - 30.79 Basic PAYE - 21.07 Sat first 4h - 30.79 Sat after 4h - …" at bounding box center [461, 113] width 98 height 21
click at [595, 155] on div "[DATE] Cancel Enter time worked for this day. Rate Basic PAYE - 21.07 Weekday O…" at bounding box center [299, 133] width 599 height 266
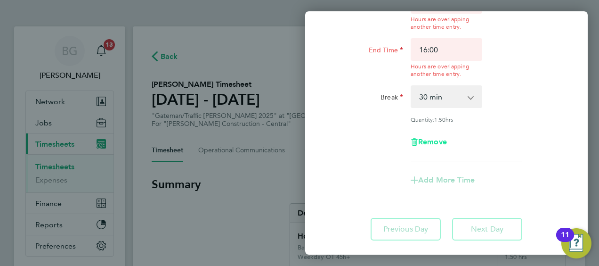
click at [430, 141] on span "Remove" at bounding box center [432, 141] width 29 height 9
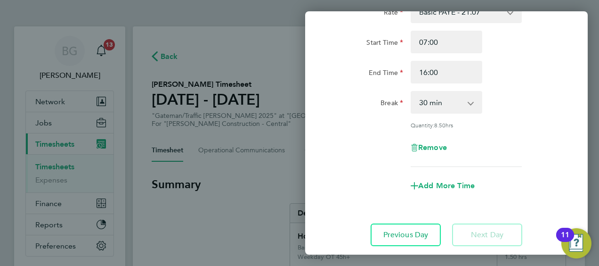
scroll to position [137, 0]
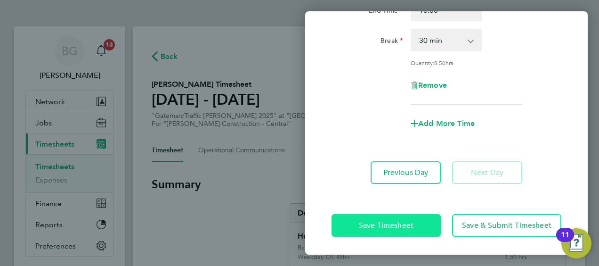
click at [403, 220] on span "Save Timesheet" at bounding box center [386, 224] width 55 height 9
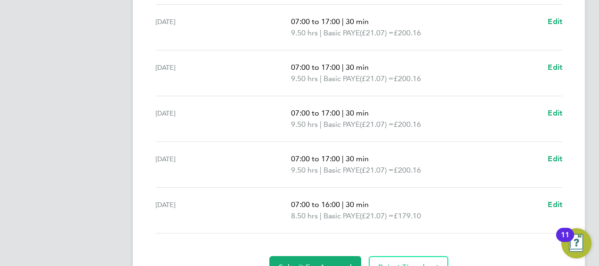
scroll to position [420, 0]
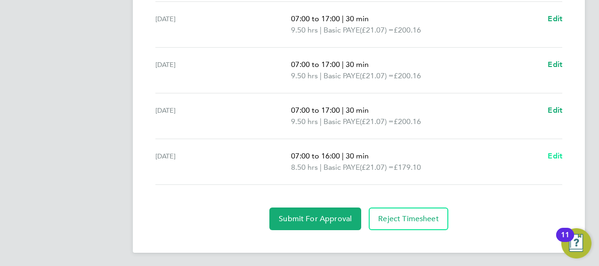
click at [550, 151] on span "Edit" at bounding box center [555, 155] width 15 height 9
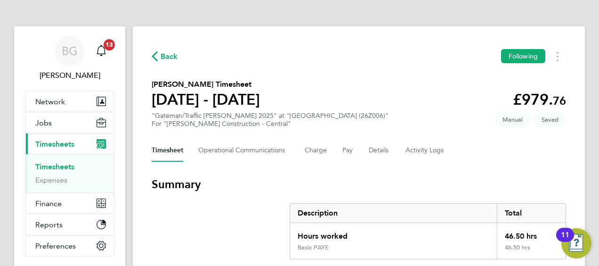
select select "30"
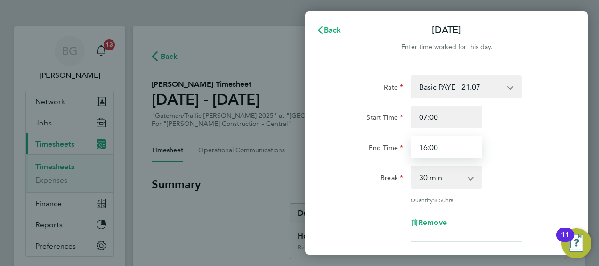
click at [444, 150] on input "16:00" at bounding box center [447, 147] width 72 height 23
type input "13:30"
click at [584, 128] on div "Rate Basic PAYE - 21.07 Weekday OT 45h+ - 30.79 Sat first 4h - 30.79 Sat after …" at bounding box center [446, 198] width 282 height 268
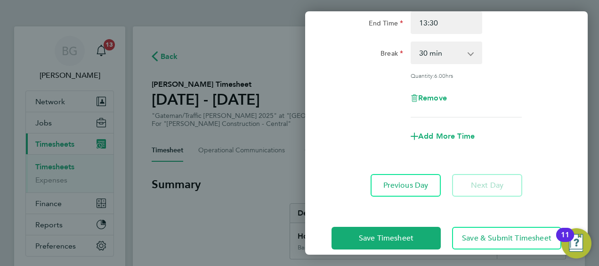
scroll to position [137, 0]
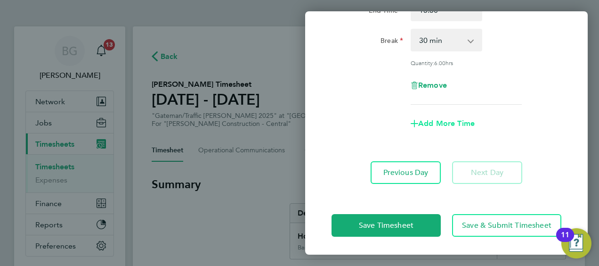
click at [459, 122] on span "Add More Time" at bounding box center [446, 123] width 56 height 9
select select "null"
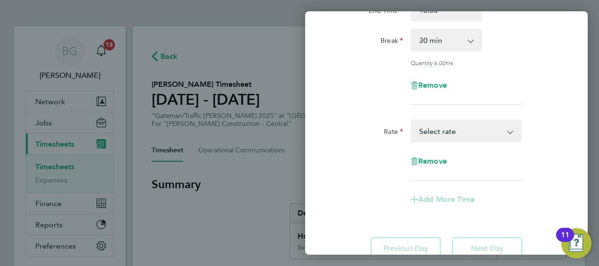
click at [460, 129] on select "Basic PAYE - 21.07 Weekday OT 45h+ - 30.79 Sat first 4h - 30.79 Sat after 4h - …" at bounding box center [461, 131] width 98 height 21
select select "30"
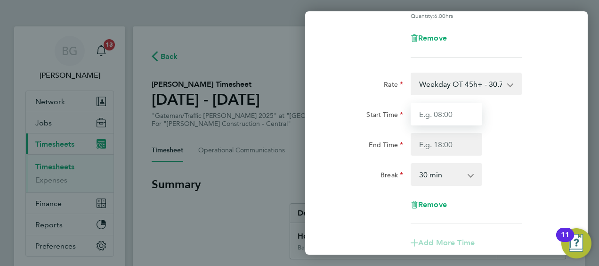
click at [454, 123] on input "Start Time" at bounding box center [447, 114] width 72 height 23
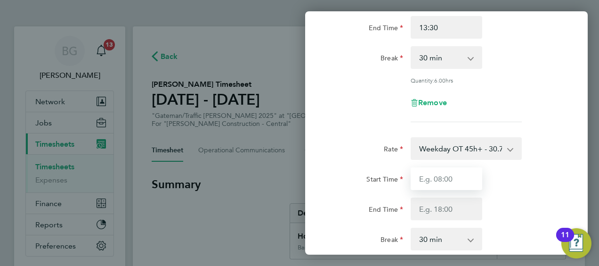
scroll to position [188, 0]
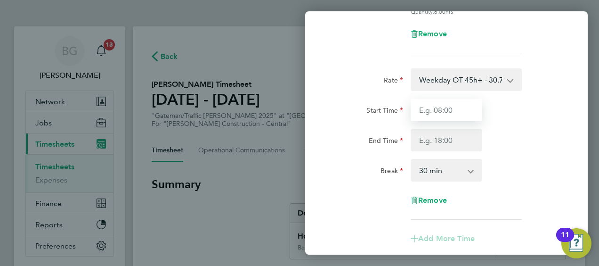
type input "2"
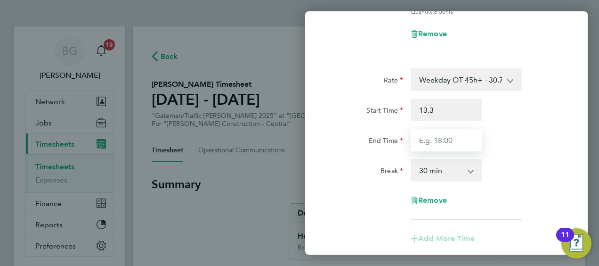
type input "01:33"
click at [466, 131] on input "End Time" at bounding box center [447, 140] width 72 height 23
type input "16:00"
click at [500, 134] on div "Start Time 01:33 End Time 16:00" at bounding box center [446, 124] width 237 height 53
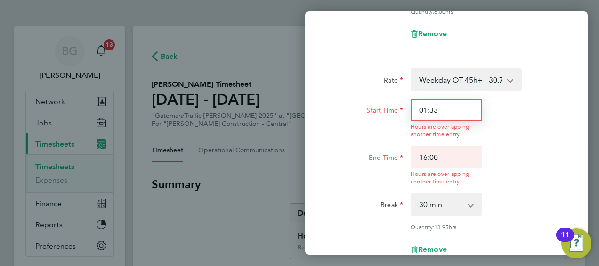
click at [474, 114] on input "01:33" at bounding box center [447, 109] width 72 height 23
type input "0"
type input "13:30"
click at [495, 135] on div "Start Time 13:30 Hours are overlapping another time entry. End Time 16:00 Hours…" at bounding box center [446, 141] width 237 height 87
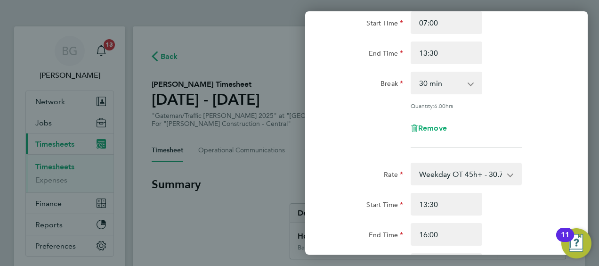
scroll to position [0, 0]
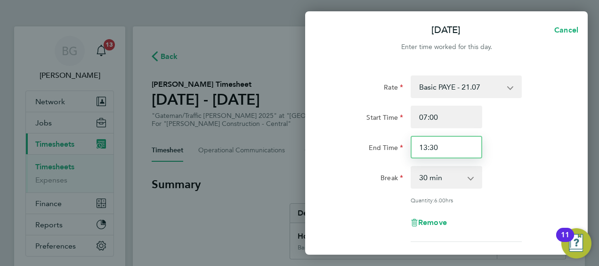
click at [462, 143] on input "13:30" at bounding box center [447, 147] width 72 height 23
type input "1"
type input "4"
type input "14:00"
click at [532, 177] on app-timesheet-line-hourly "Start Time 07:00 End Time 14:00 Break 0 min 15 min 30 min 45 min 60 min 75 min …" at bounding box center [446, 154] width 230 height 98
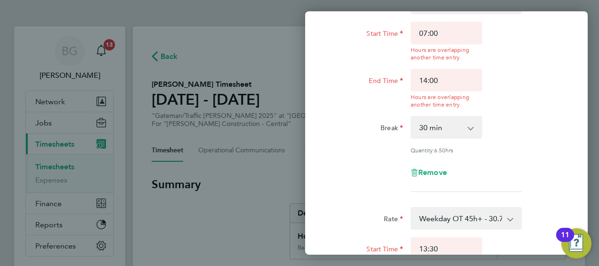
scroll to position [141, 0]
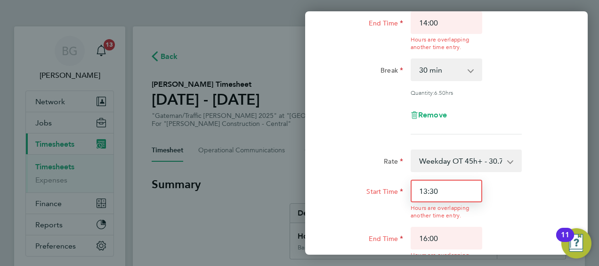
drag, startPoint x: 474, startPoint y: 194, endPoint x: 362, endPoint y: 200, distance: 111.7
click at [362, 200] on div "Start Time 13:30 Hours are overlapping another time entry." at bounding box center [446, 199] width 237 height 40
type input "14:00"
click at [522, 202] on div "Start Time 14:00 Hours are overlapping another time entry. End Time 16:00 Hours…" at bounding box center [446, 222] width 237 height 87
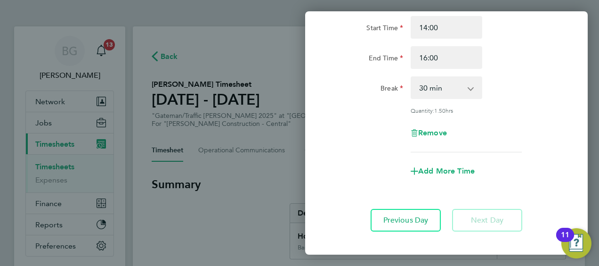
scroll to position [317, 0]
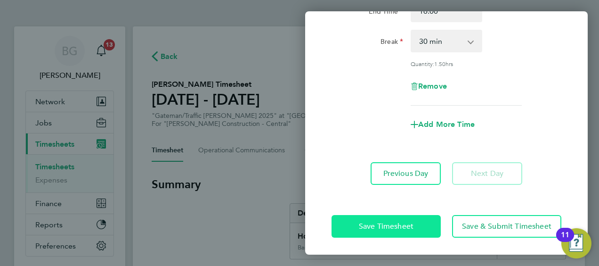
click at [406, 221] on span "Save Timesheet" at bounding box center [386, 225] width 55 height 9
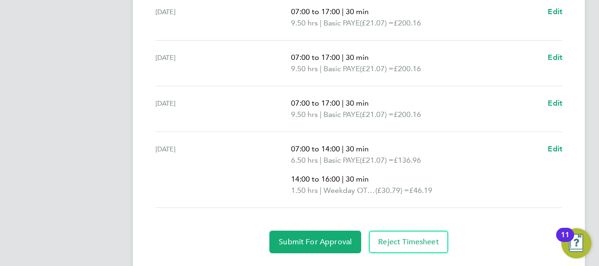
scroll to position [460, 0]
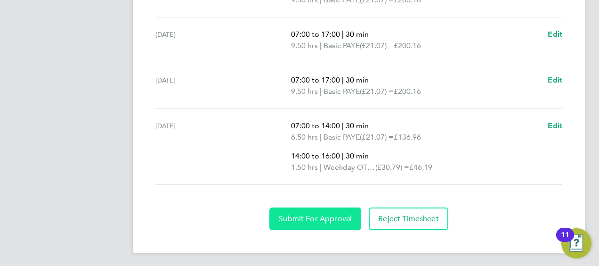
click at [291, 215] on span "Submit For Approval" at bounding box center [315, 218] width 73 height 9
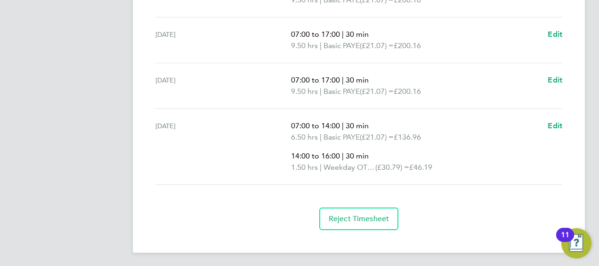
scroll to position [178, 0]
